Goal: Task Accomplishment & Management: Manage account settings

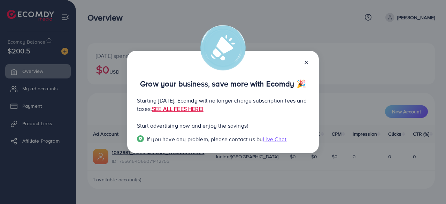
click at [304, 62] on icon at bounding box center [307, 63] width 6 height 6
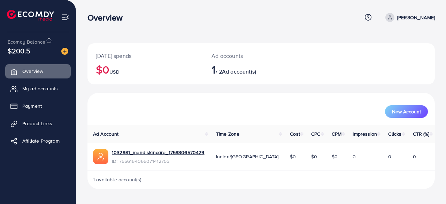
click at [233, 163] on td "Indian/[GEOGRAPHIC_DATA]" at bounding box center [248, 156] width 74 height 27
click at [233, 68] on span "Ad account(s)" at bounding box center [239, 72] width 34 height 8
click at [237, 76] on div "Ad accounts 1 / 2 Ad account(s)" at bounding box center [246, 63] width 87 height 41
click at [133, 182] on span "1 available account(s)" at bounding box center [117, 179] width 49 height 7
click at [162, 152] on link "1032981_mend skincare_1759306570429" at bounding box center [158, 152] width 93 height 7
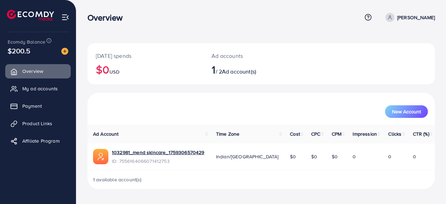
drag, startPoint x: 32, startPoint y: 120, endPoint x: 15, endPoint y: 7, distance: 113.9
click at [32, 120] on span "Product Links" at bounding box center [37, 123] width 30 height 7
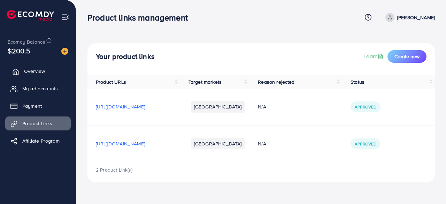
click at [44, 72] on span "Overview" at bounding box center [34, 71] width 21 height 7
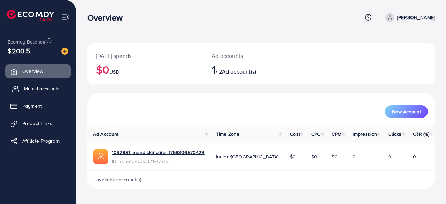
click at [43, 91] on span "My ad accounts" at bounding box center [42, 88] width 36 height 7
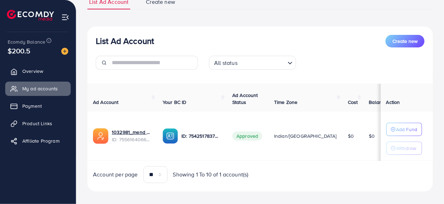
scroll to position [65, 0]
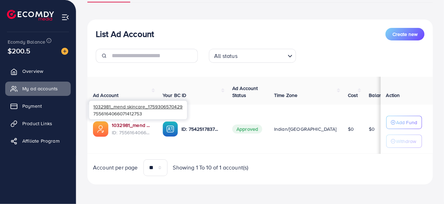
click at [140, 124] on link "1032981_mend skincare_1759306570429" at bounding box center [132, 125] width 40 height 7
click at [137, 124] on link "1032981_mend skincare_1759306570429" at bounding box center [132, 125] width 40 height 7
click at [119, 127] on link "1032981_mend skincare_1759306570429" at bounding box center [132, 125] width 40 height 7
click at [143, 125] on link "1032981_mend skincare_1759306570429" at bounding box center [132, 125] width 40 height 7
click at [122, 122] on link "1032981_mend skincare_1759306570429" at bounding box center [132, 125] width 40 height 7
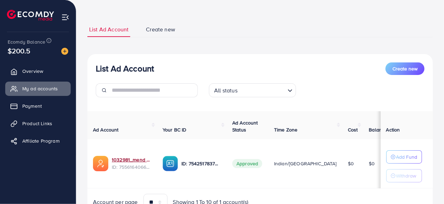
scroll to position [0, 0]
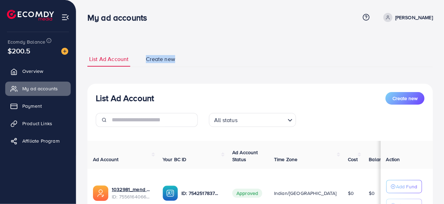
drag, startPoint x: 144, startPoint y: 49, endPoint x: 194, endPoint y: 66, distance: 52.8
click at [194, 66] on div "List Ad Account Create new List Ad Account Create new All status Loading... Ad …" at bounding box center [261, 150] width 346 height 214
click at [194, 66] on ul "List Ad Account Create new" at bounding box center [261, 59] width 346 height 15
drag, startPoint x: 130, startPoint y: 38, endPoint x: 188, endPoint y: 54, distance: 60.0
click at [188, 54] on div "List Ad Account Create new List Ad Account Create new All status Loading... Ad …" at bounding box center [260, 134] width 368 height 268
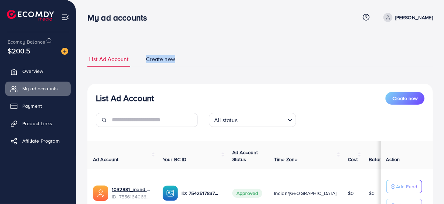
click at [188, 54] on li "Create new" at bounding box center [167, 59] width 47 height 15
drag, startPoint x: 89, startPoint y: 48, endPoint x: 186, endPoint y: 66, distance: 98.8
click at [186, 66] on div "List Ad Account Create new List Ad Account Create new All status Loading... Ad …" at bounding box center [261, 150] width 346 height 214
click at [218, 57] on ul "List Ad Account Create new" at bounding box center [261, 59] width 346 height 15
drag, startPoint x: 85, startPoint y: 46, endPoint x: 211, endPoint y: 81, distance: 130.1
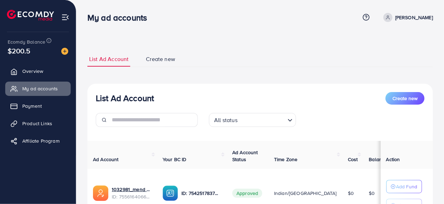
click at [211, 81] on div "List Ad Account Create new List Ad Account Create new All status Loading... Ad …" at bounding box center [260, 134] width 368 height 268
click at [292, 77] on div "List Ad Account Create new List Ad Account Create new All status Loading... Ad …" at bounding box center [261, 150] width 346 height 197
